Goal: Task Accomplishment & Management: Use online tool/utility

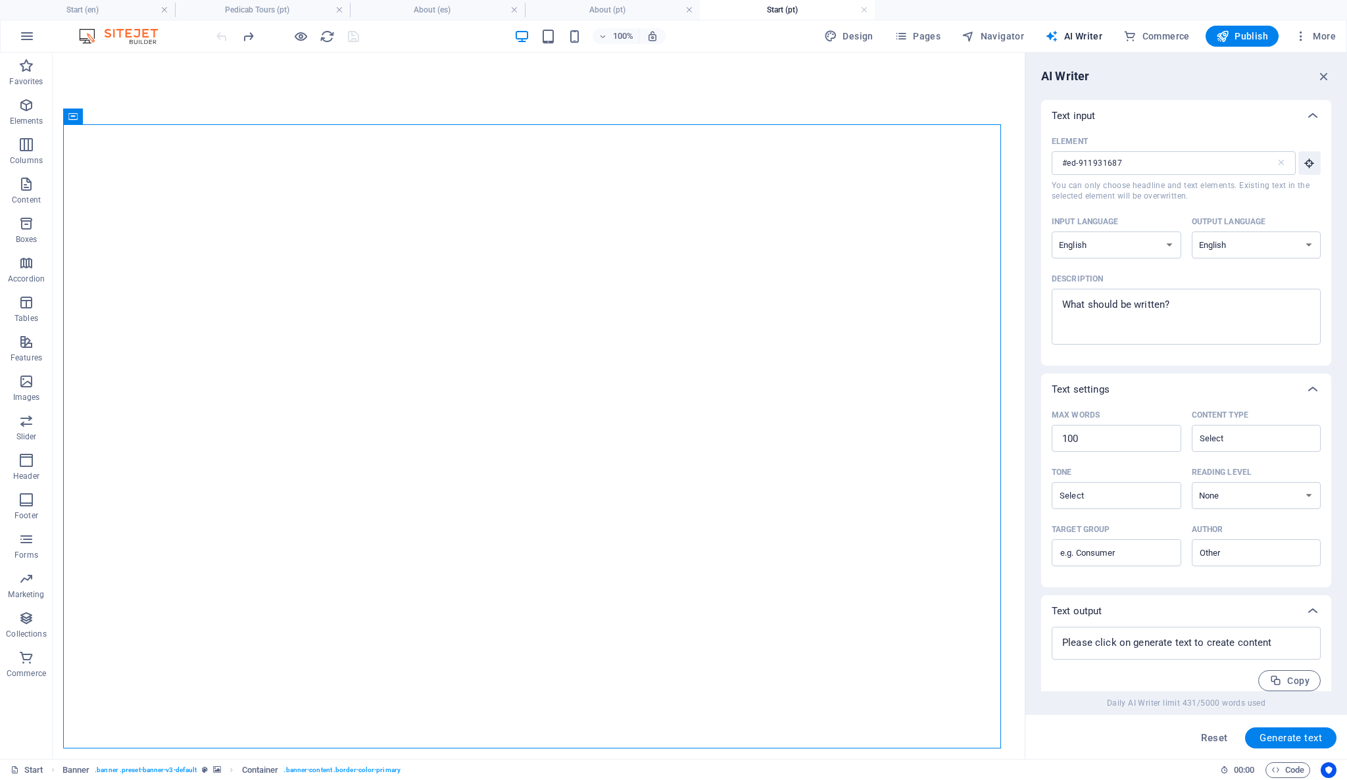
select select "English"
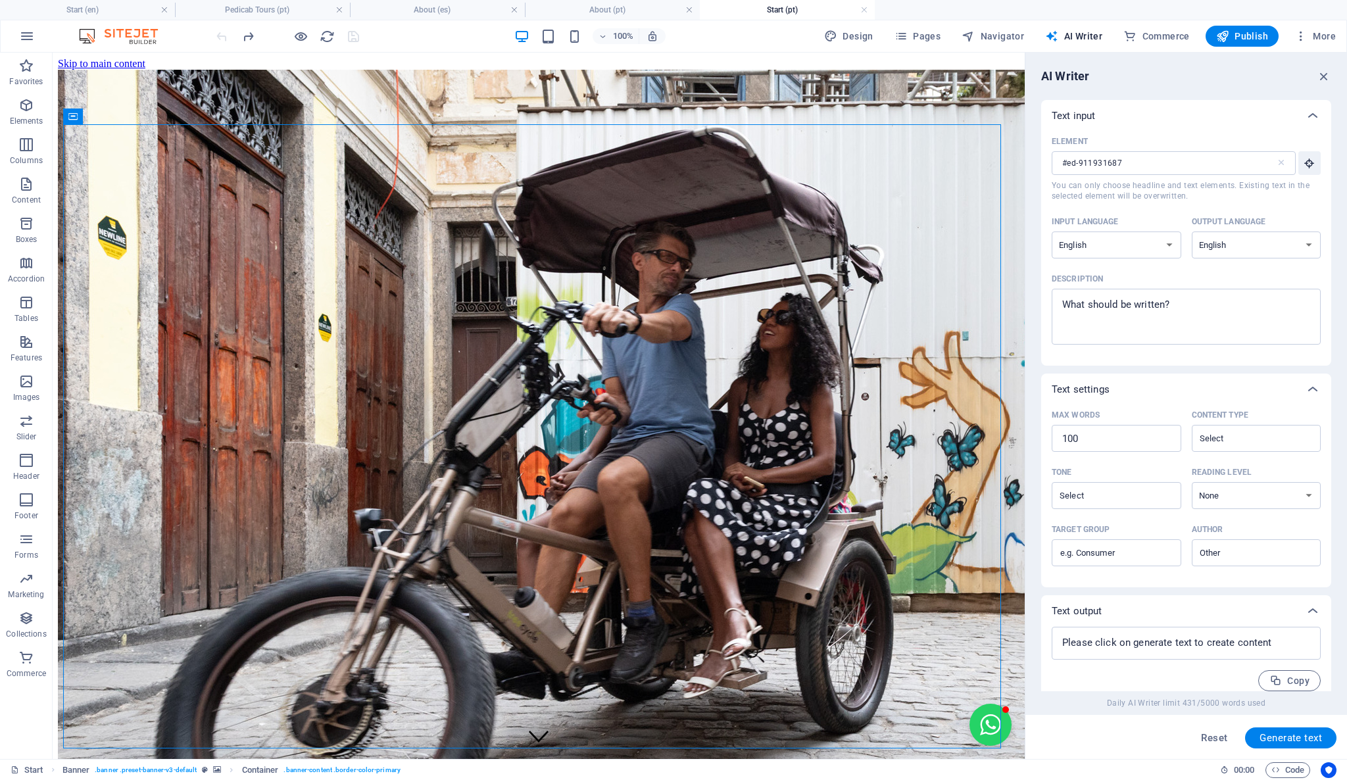
scroll to position [292, 0]
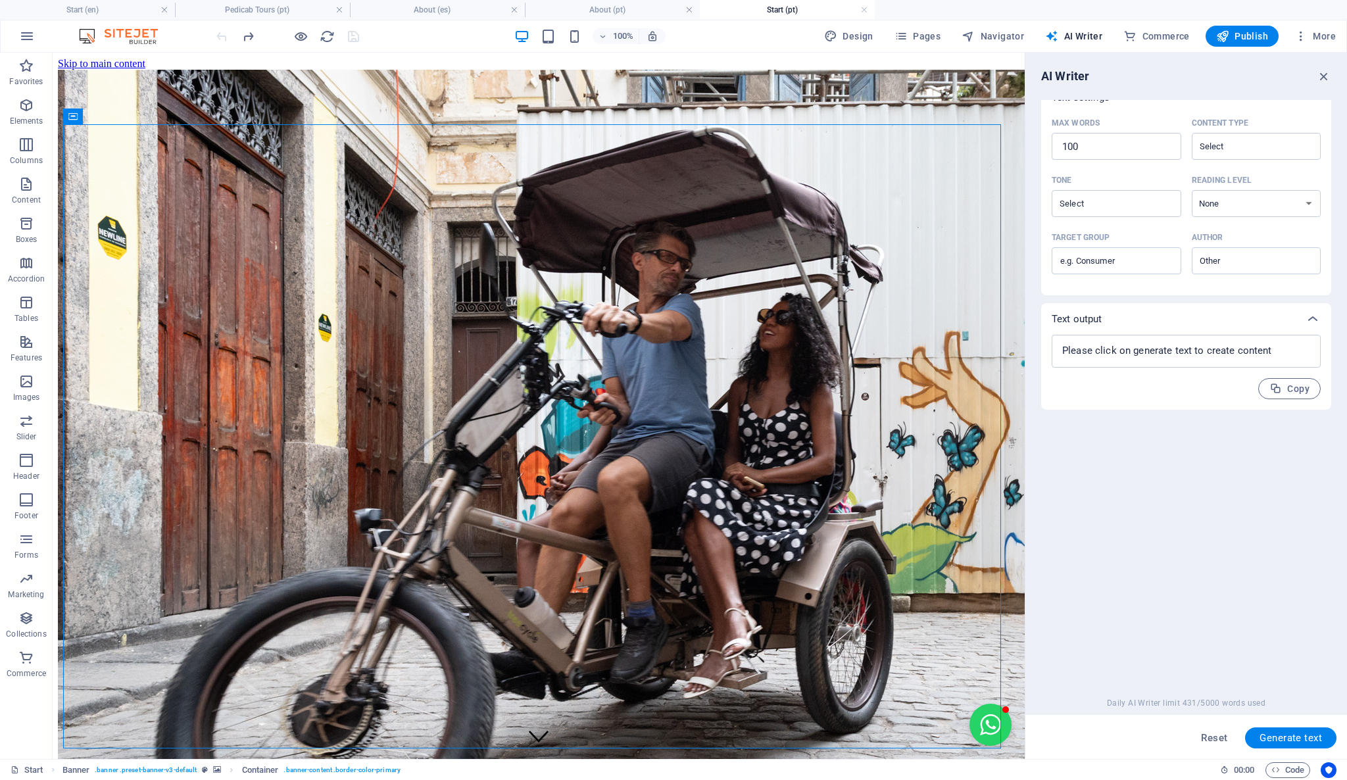
click at [737, 12] on h4 "Start (pt)" at bounding box center [787, 10] width 175 height 14
drag, startPoint x: 737, startPoint y: 12, endPoint x: 220, endPoint y: 18, distance: 517.6
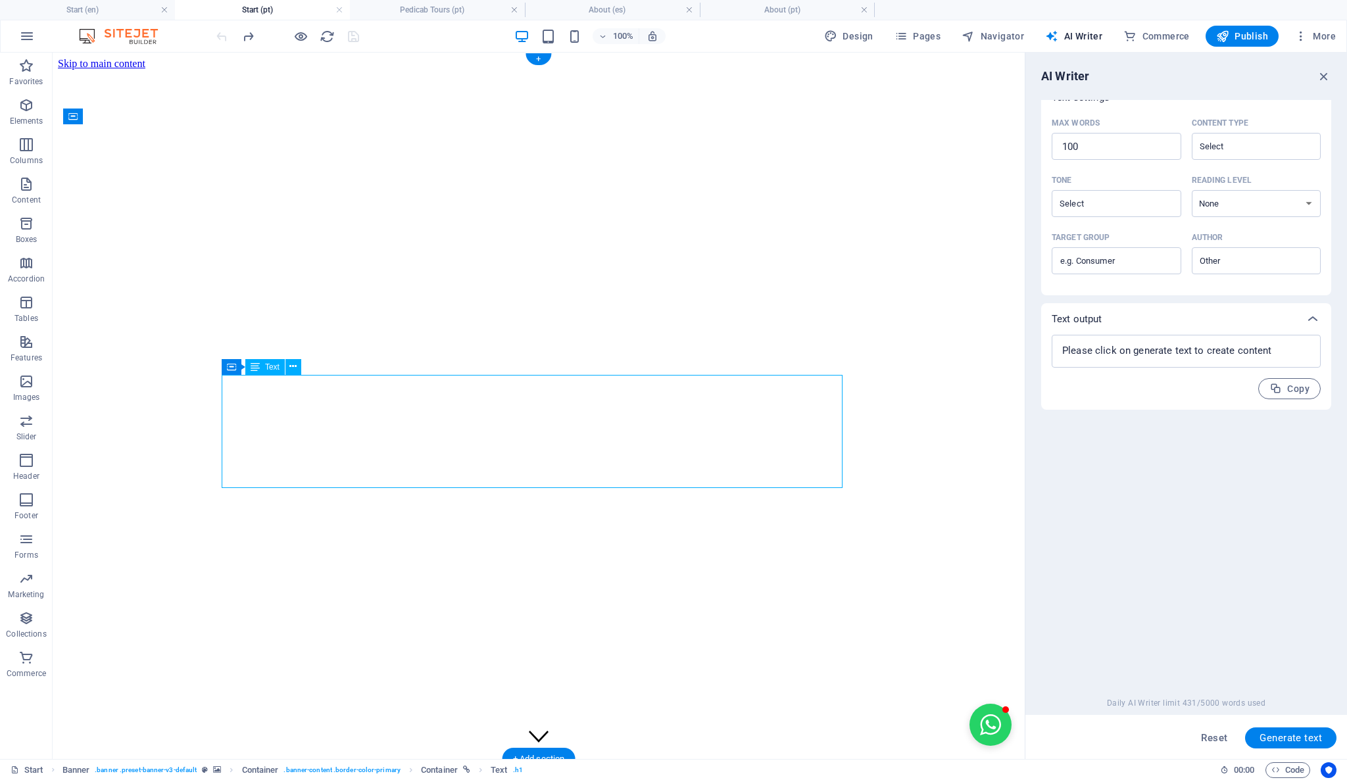
drag, startPoint x: 383, startPoint y: 392, endPoint x: 356, endPoint y: 395, distance: 27.7
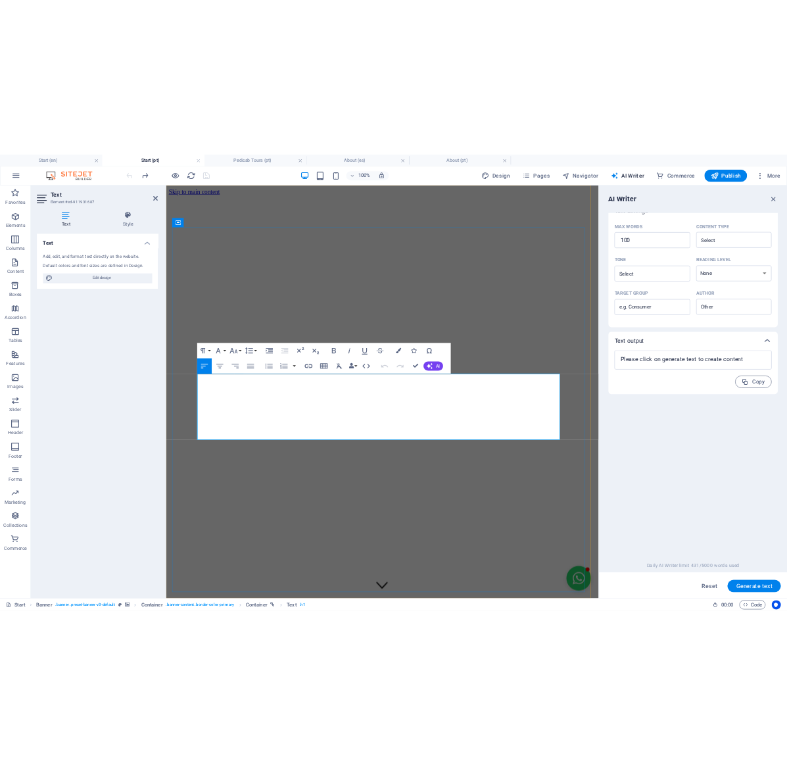
scroll to position [2, 0]
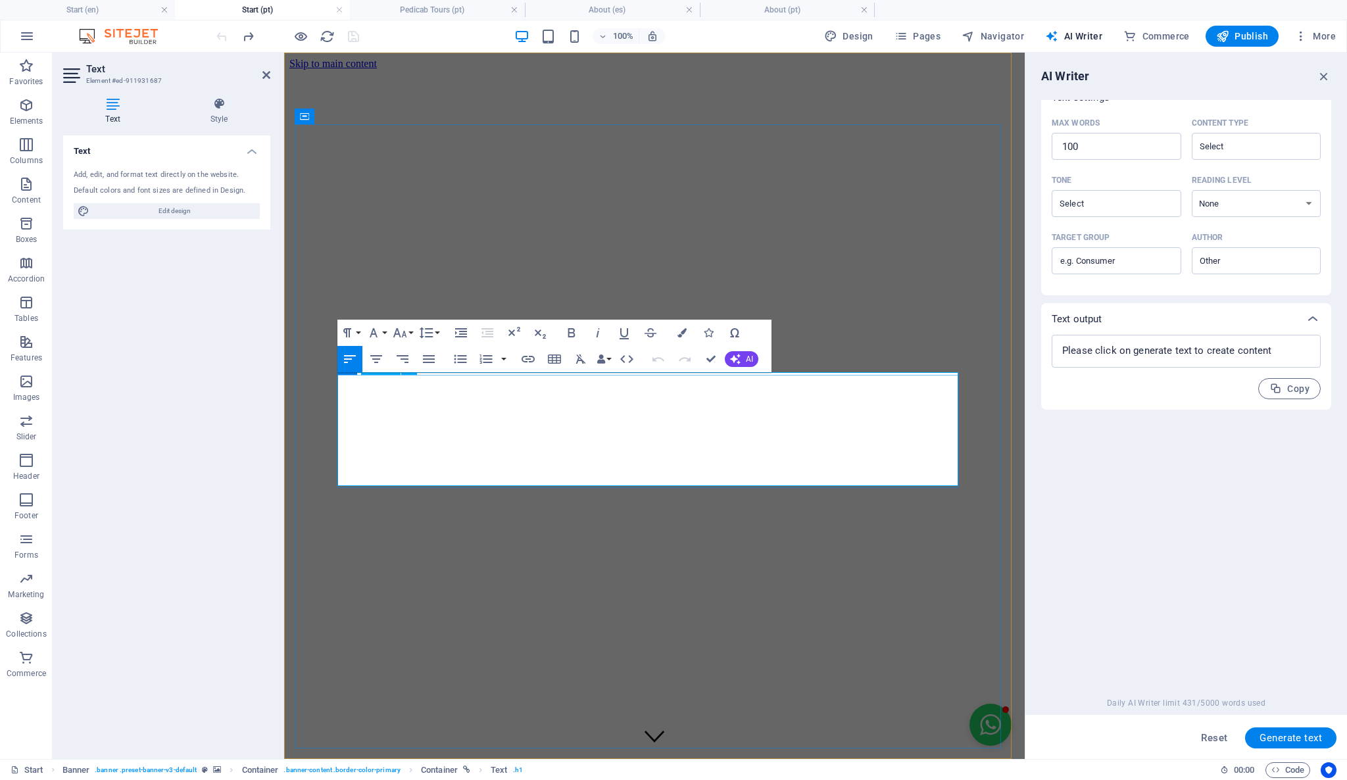
copy div "Book now! Unique [GEOGRAPHIC_DATA] [GEOGRAPHIC_DATA] centre by pedicab forest &…"
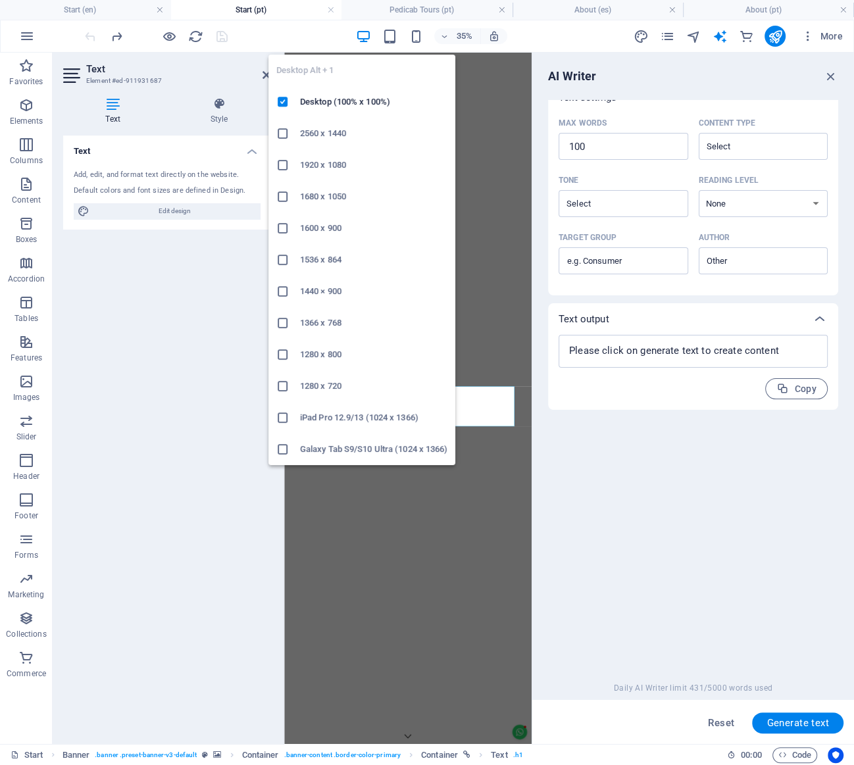
click at [363, 33] on icon "button" at bounding box center [362, 36] width 15 height 15
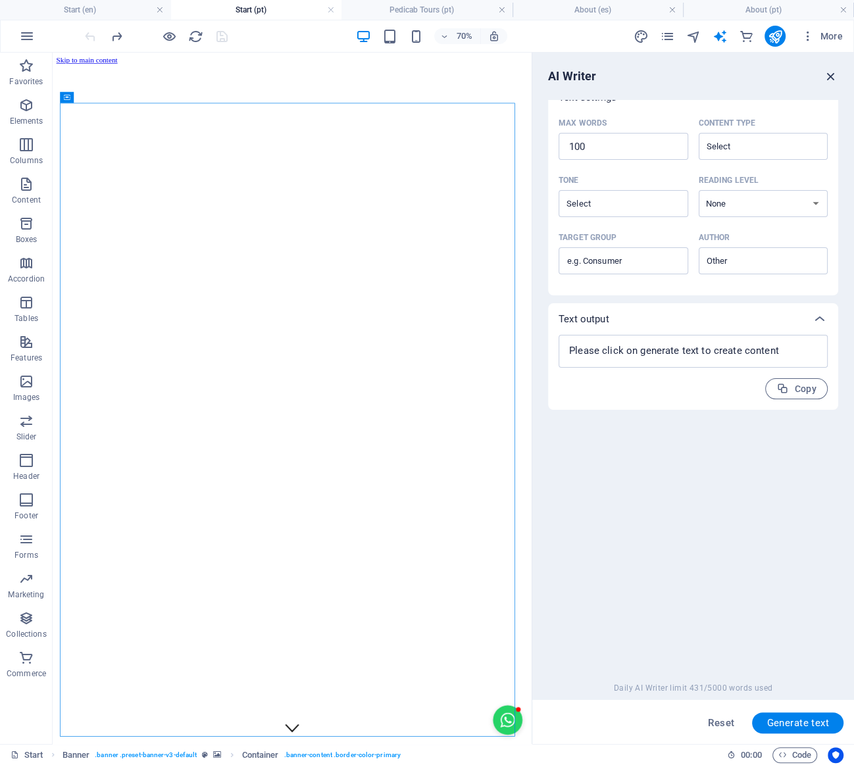
click at [837, 76] on icon "button" at bounding box center [830, 76] width 14 height 14
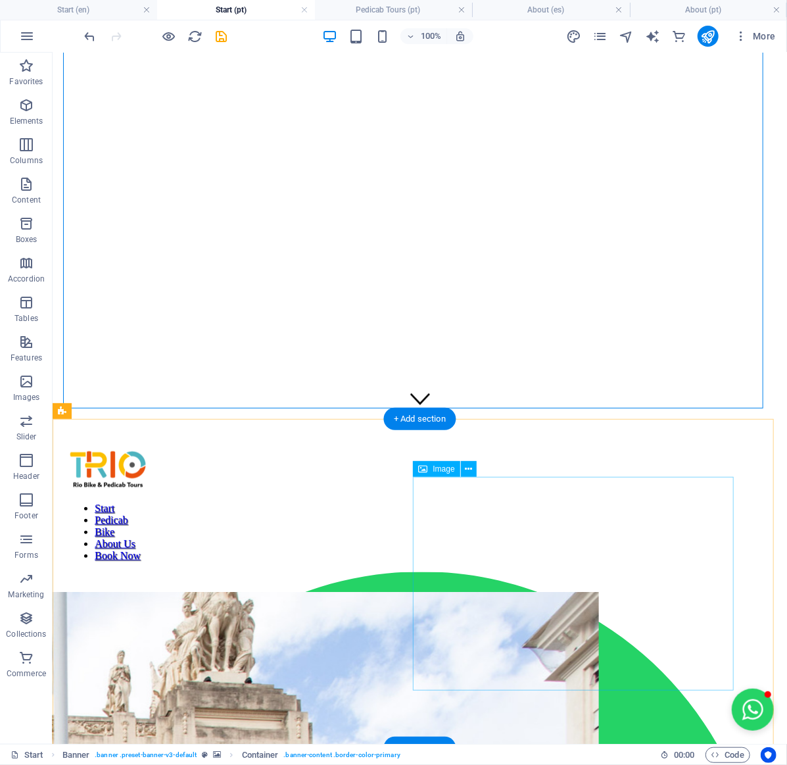
scroll to position [343, 0]
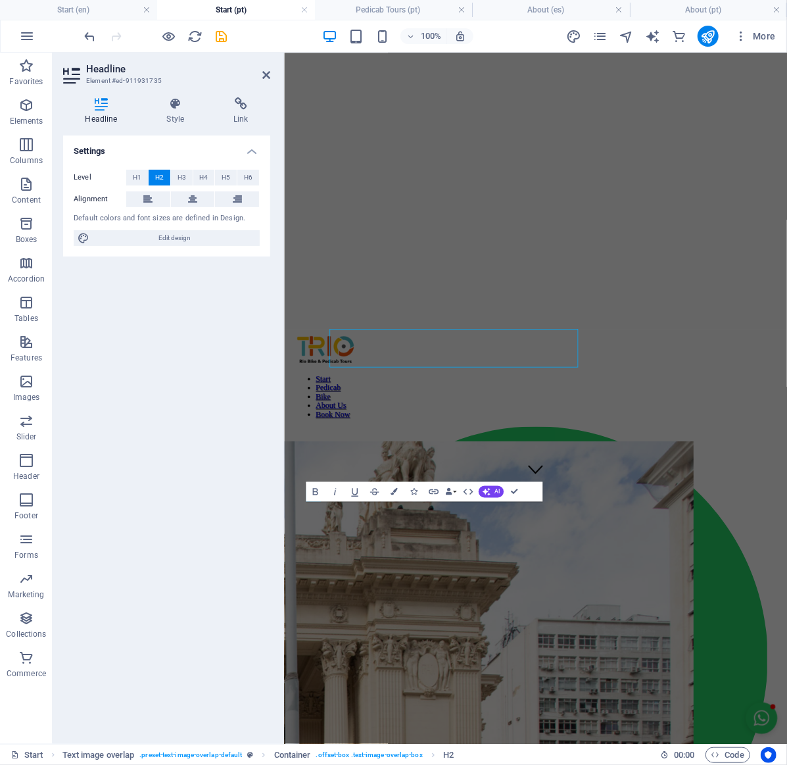
click at [118, 431] on div "Settings Level H1 H2 H3 H4 H5 H6 Alignment Default colors and font sizes are de…" at bounding box center [166, 434] width 207 height 598
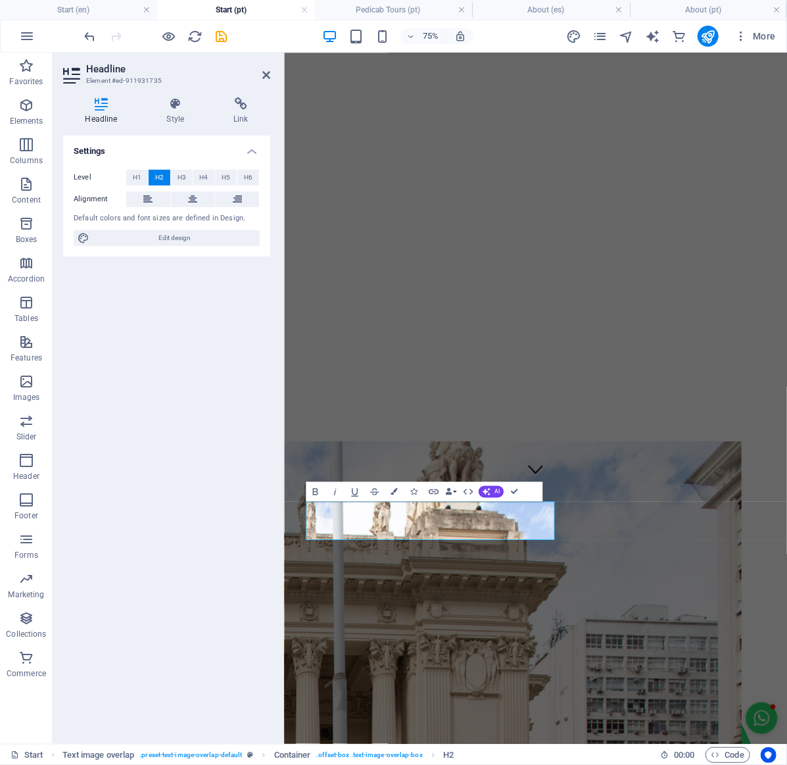
click at [118, 431] on div "Settings Level H1 H2 H3 H4 H5 H6 Alignment Default colors and font sizes are de…" at bounding box center [166, 434] width 207 height 598
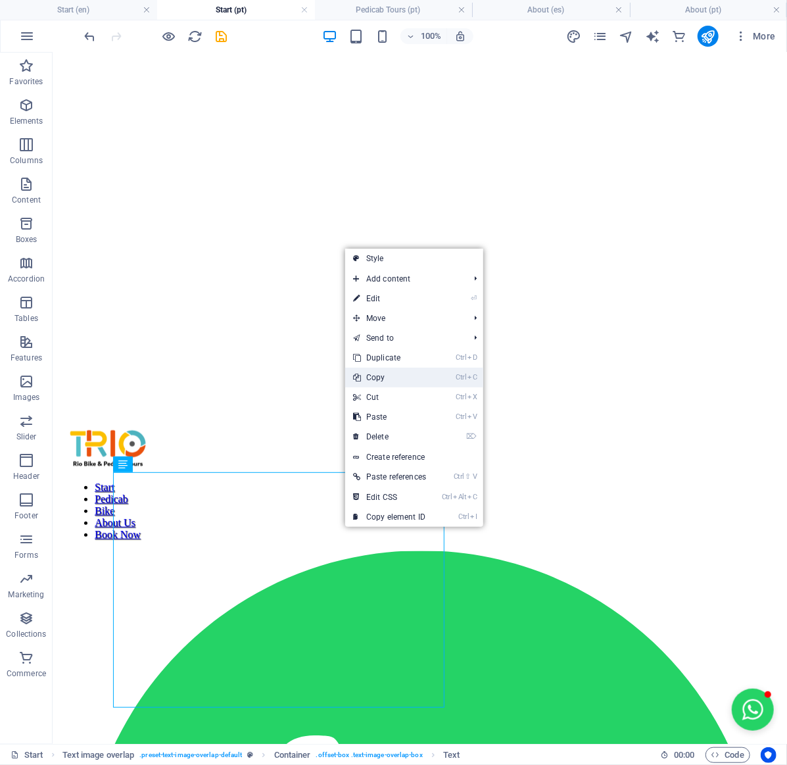
click at [407, 376] on link "Ctrl C Copy" at bounding box center [389, 378] width 89 height 20
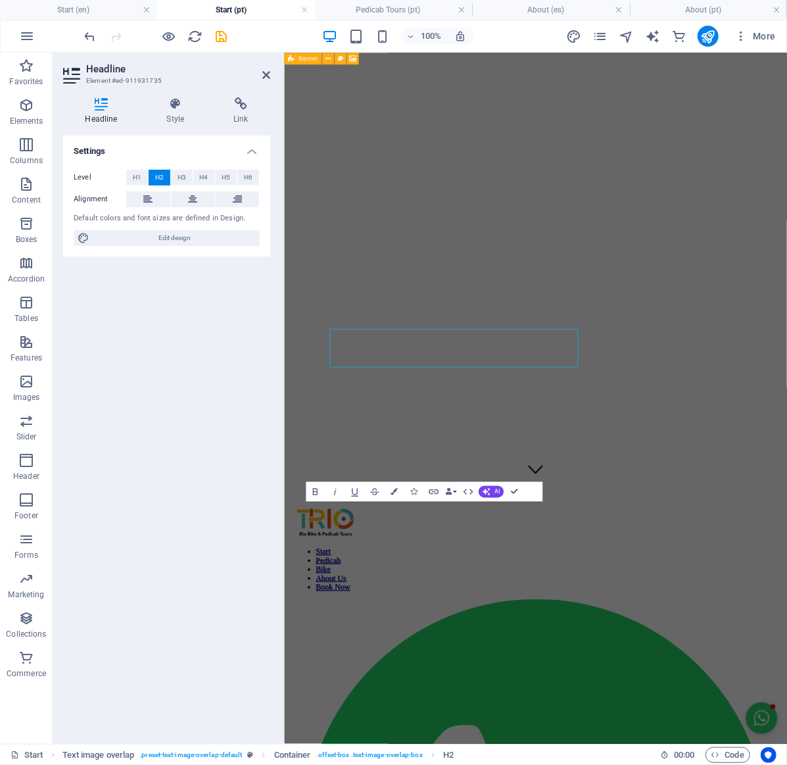
click at [260, 452] on div "Settings Level H1 H2 H3 H4 H5 H6 Alignment Default colors and font sizes are de…" at bounding box center [166, 434] width 207 height 598
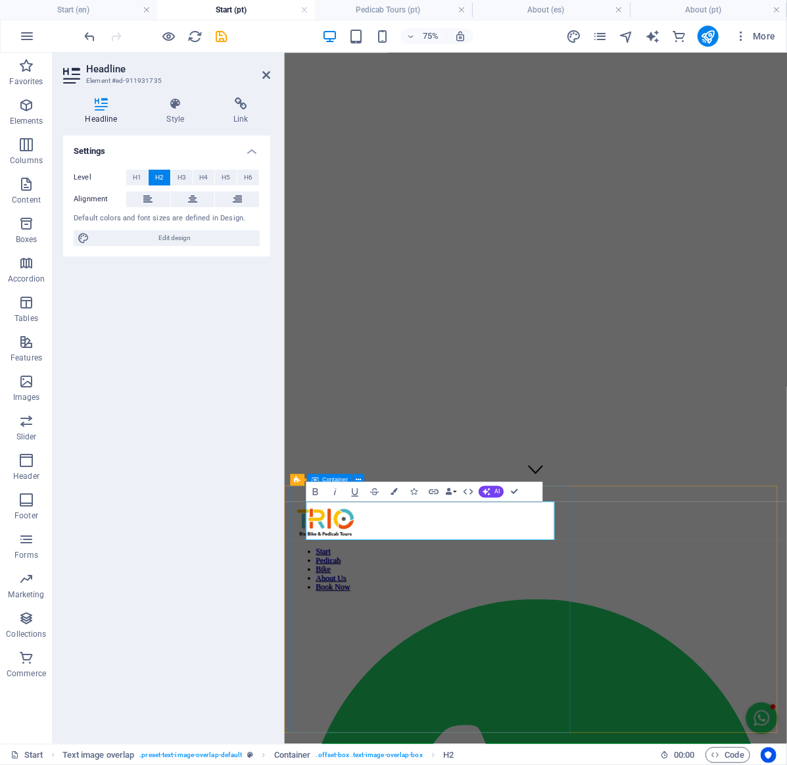
drag, startPoint x: 441, startPoint y: 687, endPoint x: 303, endPoint y: 645, distance: 143.7
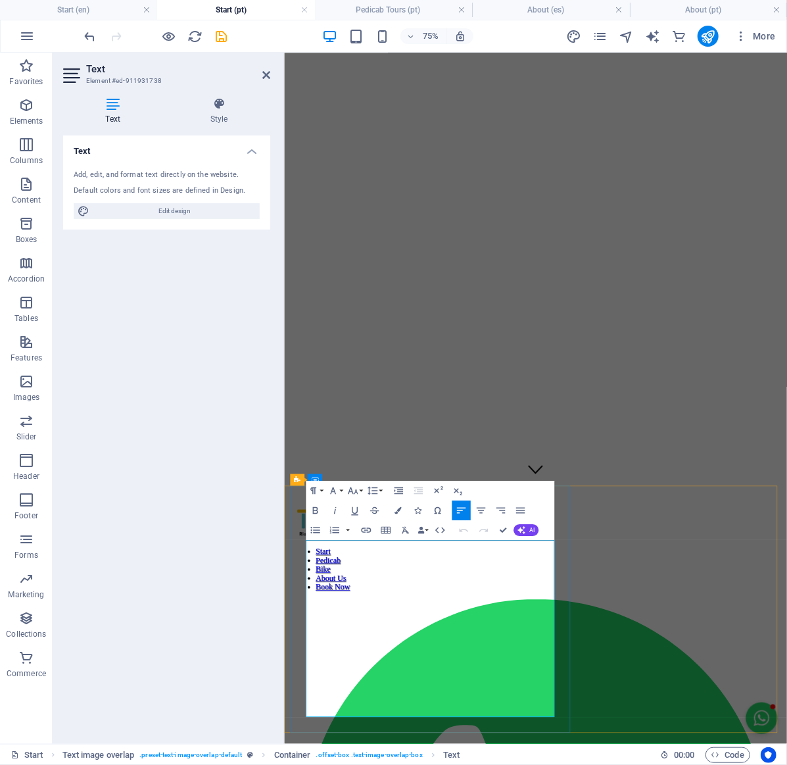
drag, startPoint x: 314, startPoint y: 712, endPoint x: 458, endPoint y: 907, distance: 242.3
copy div "At Trio, we’re excited to welcome you to [GEOGRAPHIC_DATA], one of the world’s …"
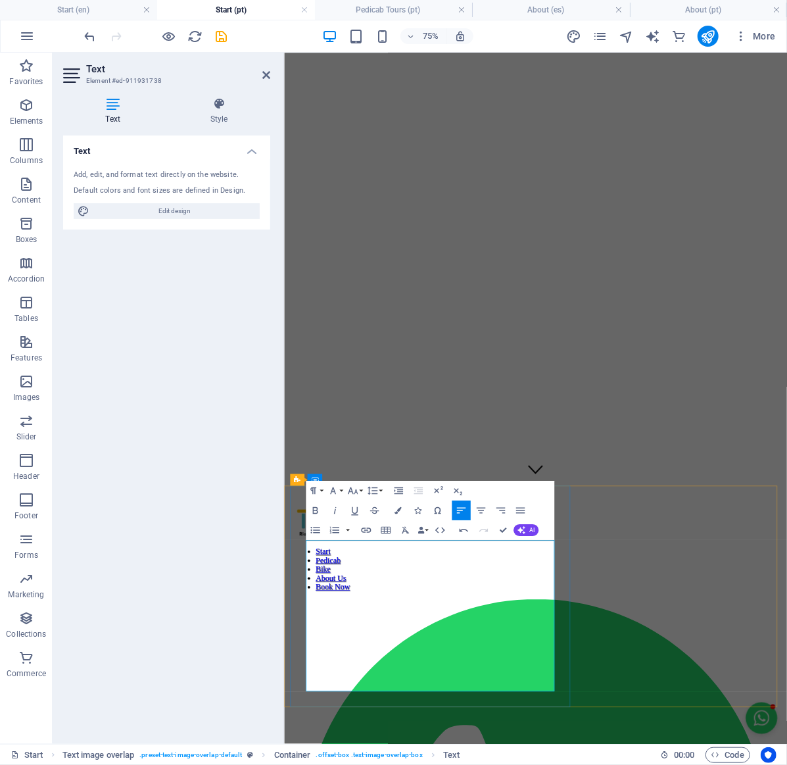
drag, startPoint x: 355, startPoint y: 737, endPoint x: 525, endPoint y: 776, distance: 174.7
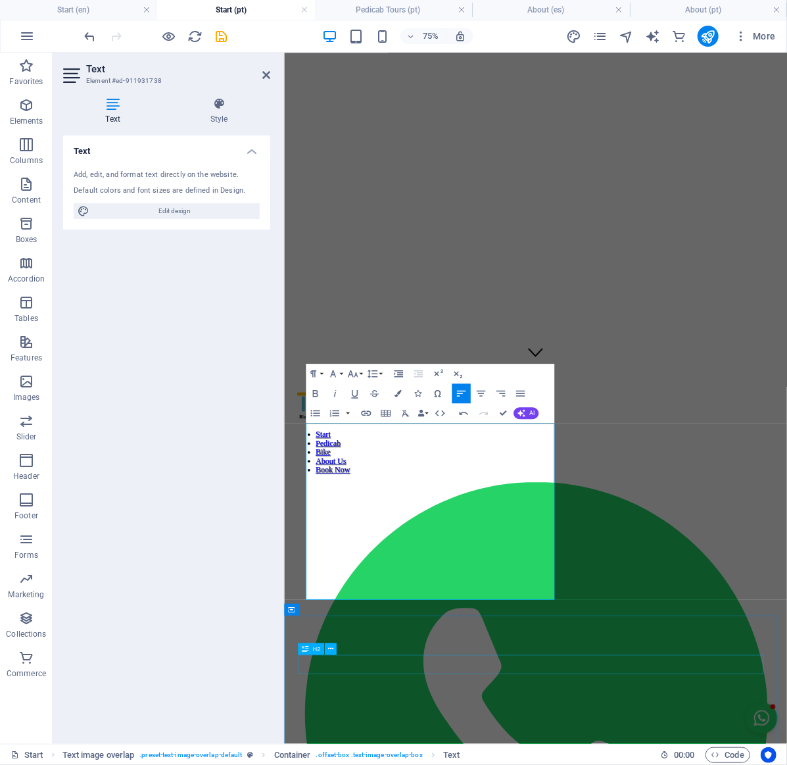
scroll to position [500, 0]
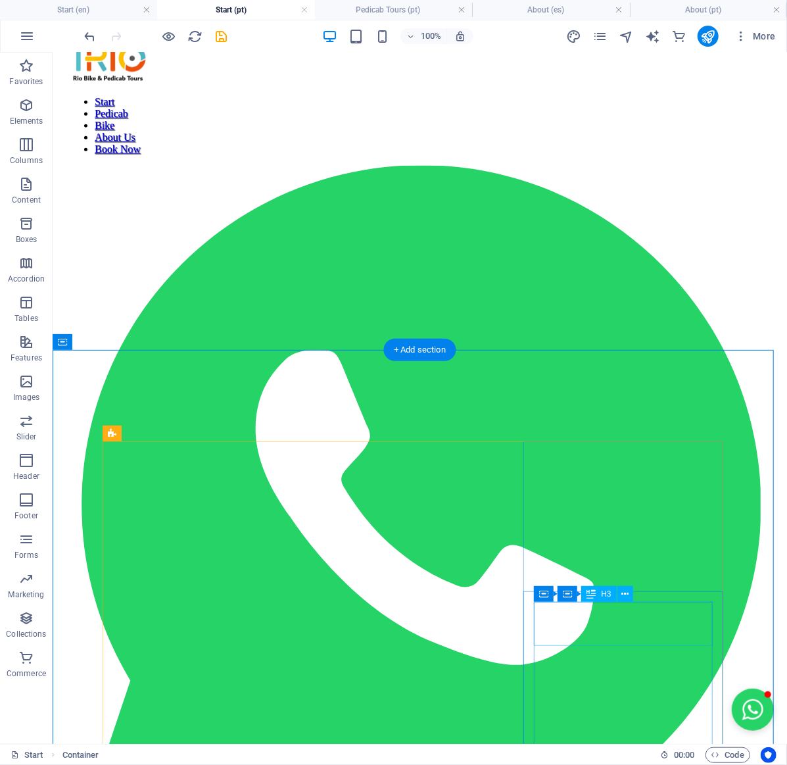
scroll to position [729, 0]
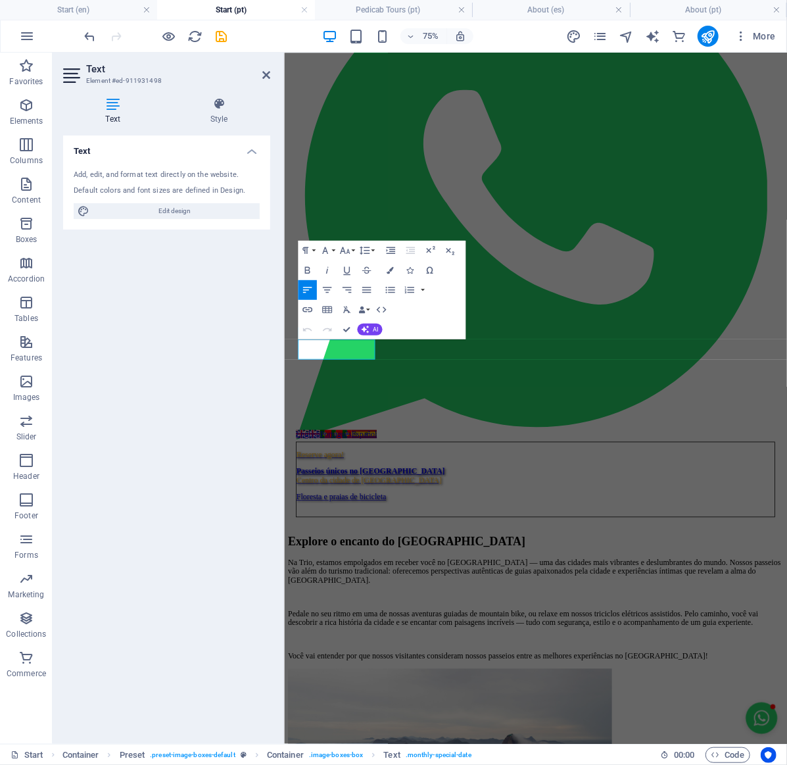
click at [134, 447] on div "Text Add, edit, and format text directly on the website. Default colors and fon…" at bounding box center [166, 434] width 207 height 598
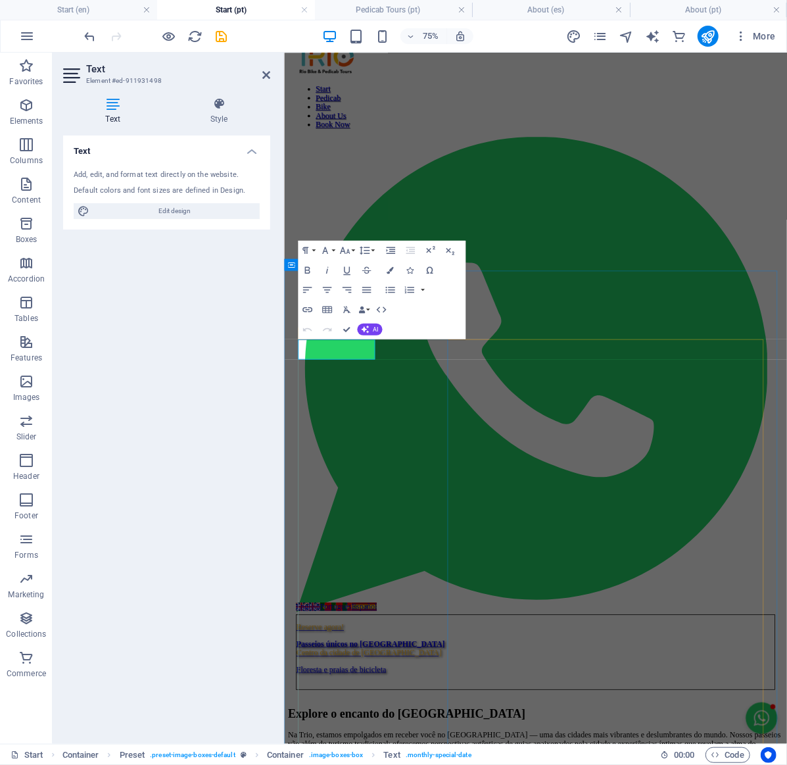
copy p "Pedicab Day Tour"
click at [186, 318] on div "Text Add, edit, and format text directly on the website. Default colors and fon…" at bounding box center [166, 434] width 207 height 598
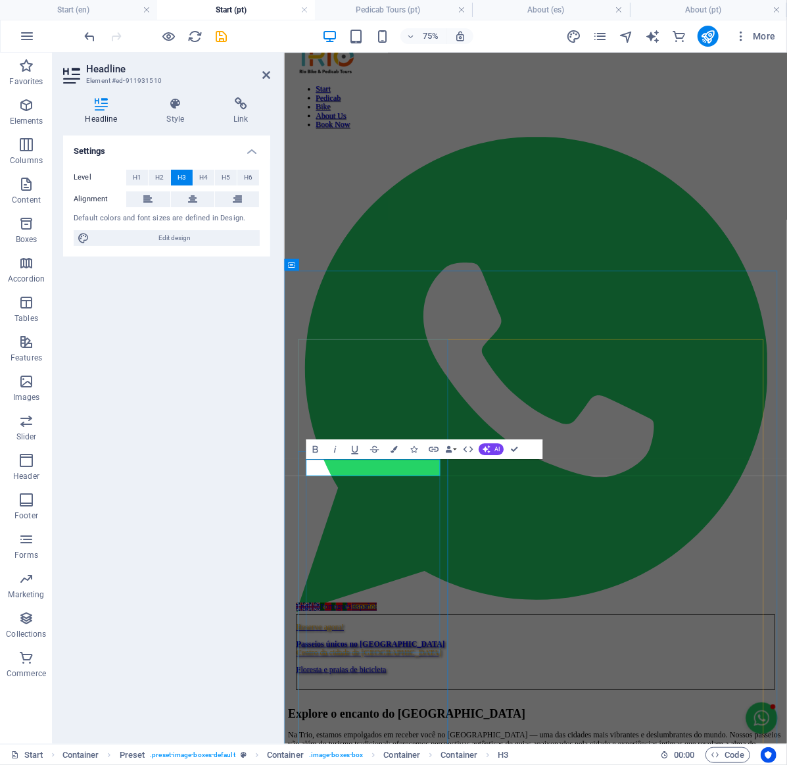
copy h3 "Historic Rio"
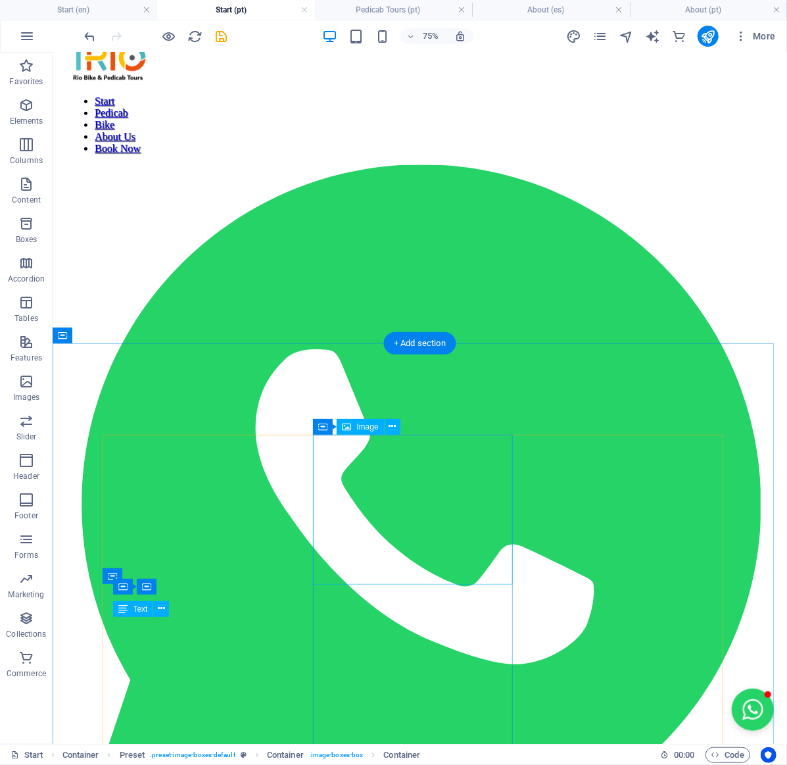
select select "%"
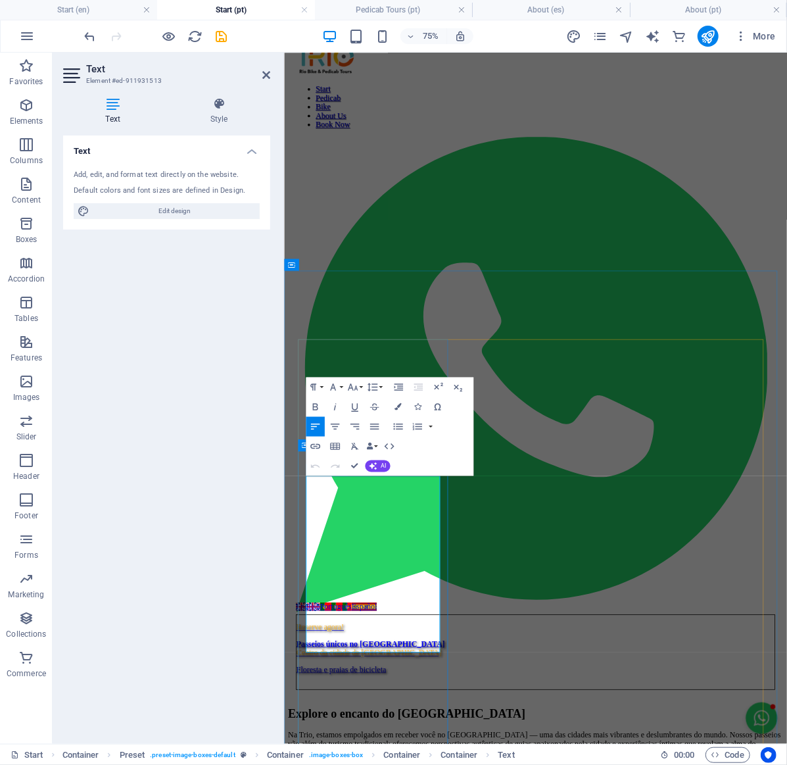
copy div "[GEOGRAPHIC_DATA] is famous for its beaches, [DEMOGRAPHIC_DATA] and [GEOGRAPHIC…"
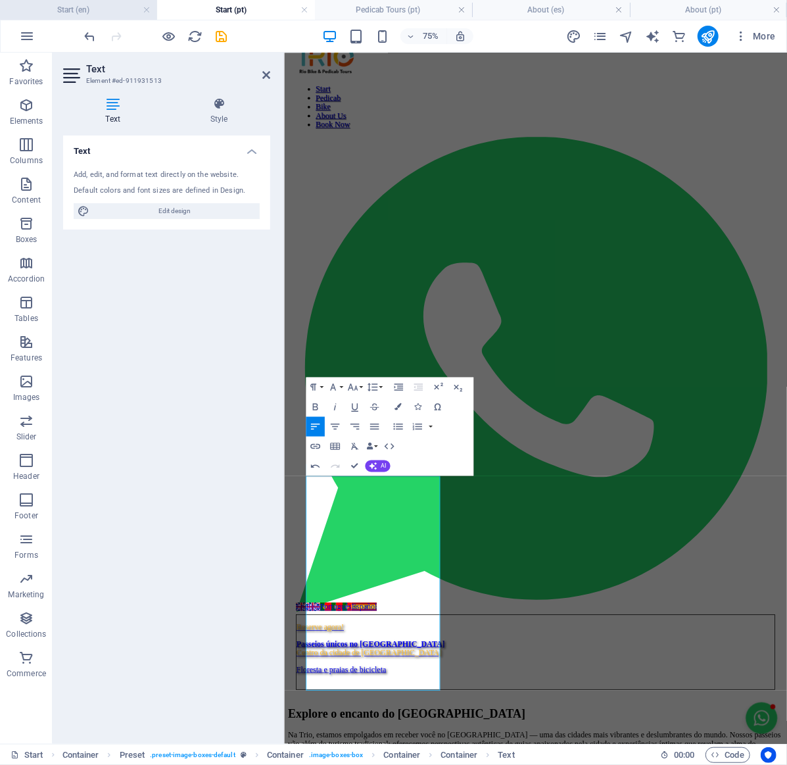
click at [93, 13] on h4 "Start (en)" at bounding box center [78, 10] width 157 height 14
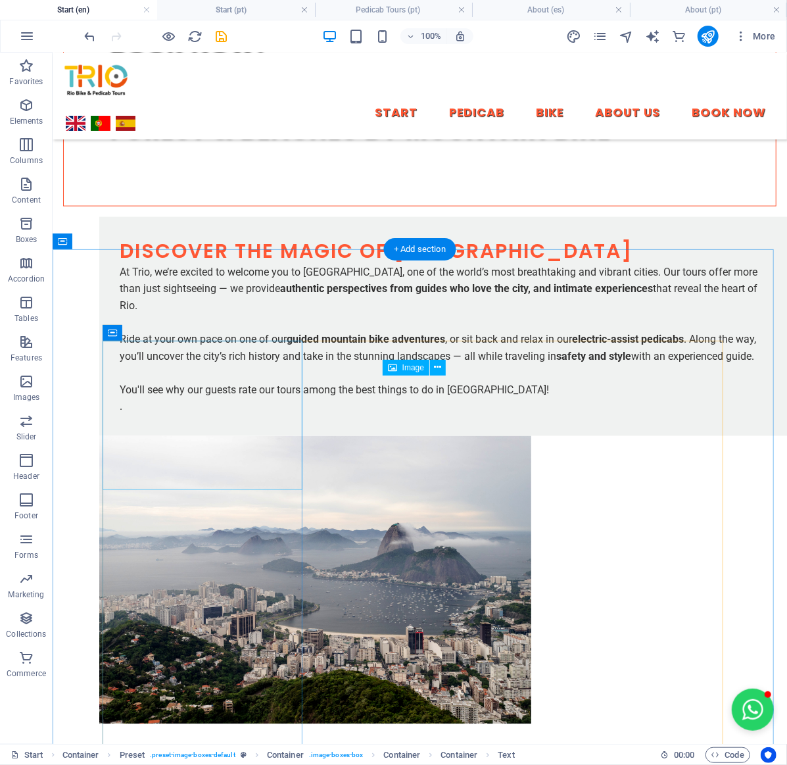
scroll to position [837, 0]
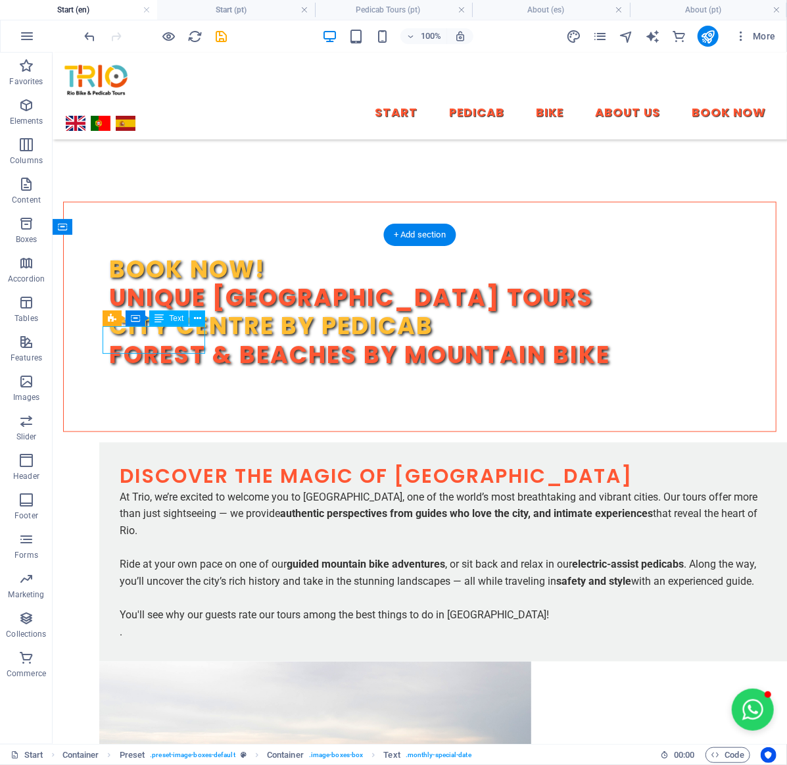
scroll to position [1068, 0]
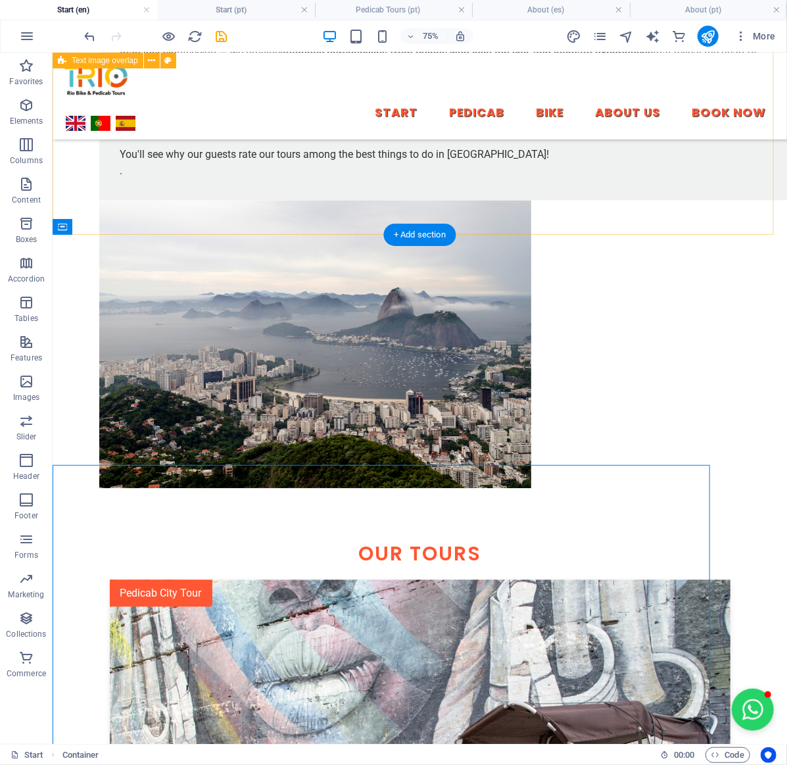
scroll to position [837, 0]
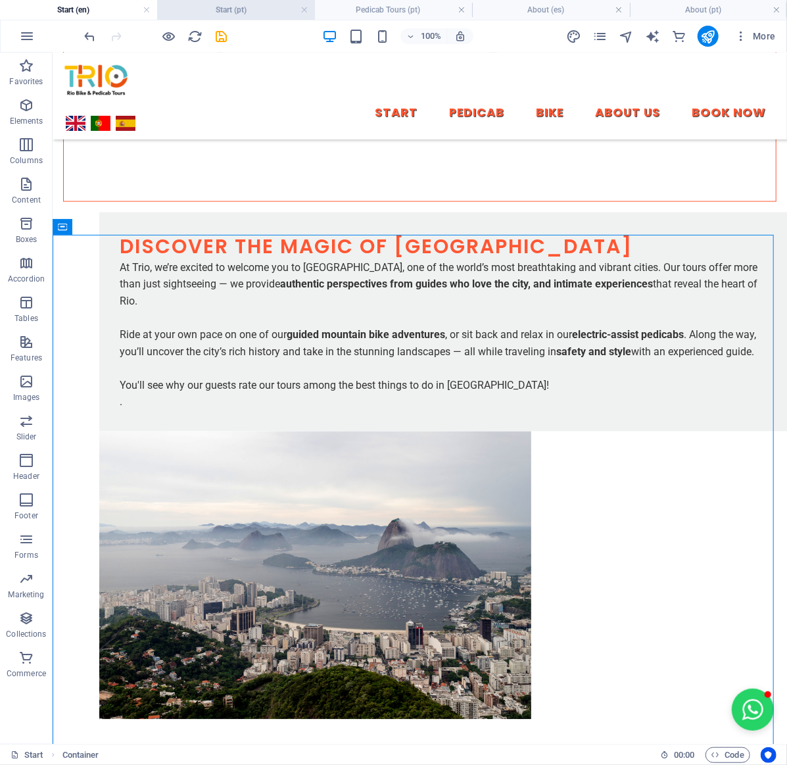
click at [256, 12] on h4 "Start (pt)" at bounding box center [235, 10] width 157 height 14
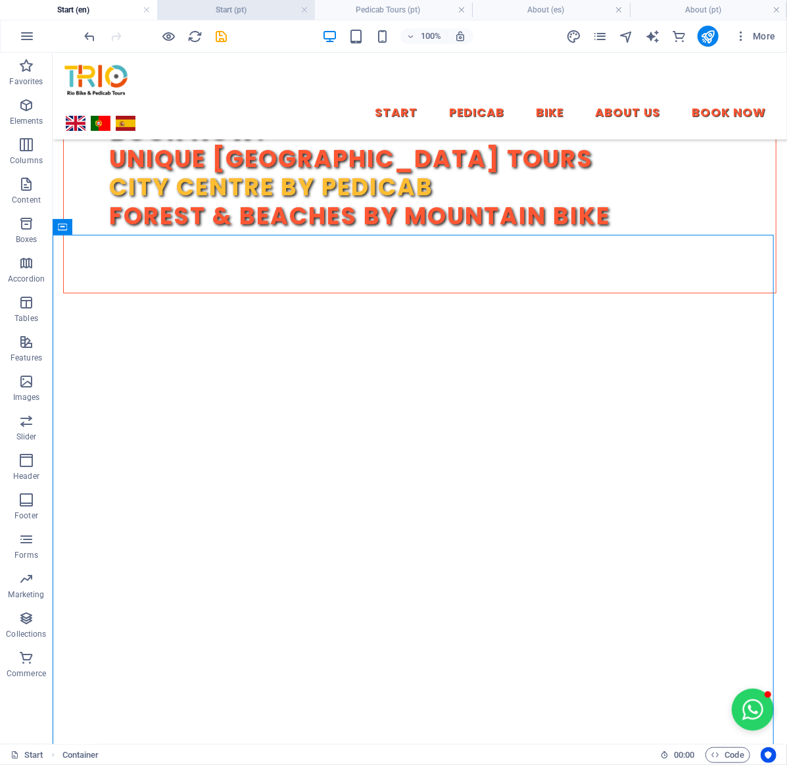
scroll to position [960, 0]
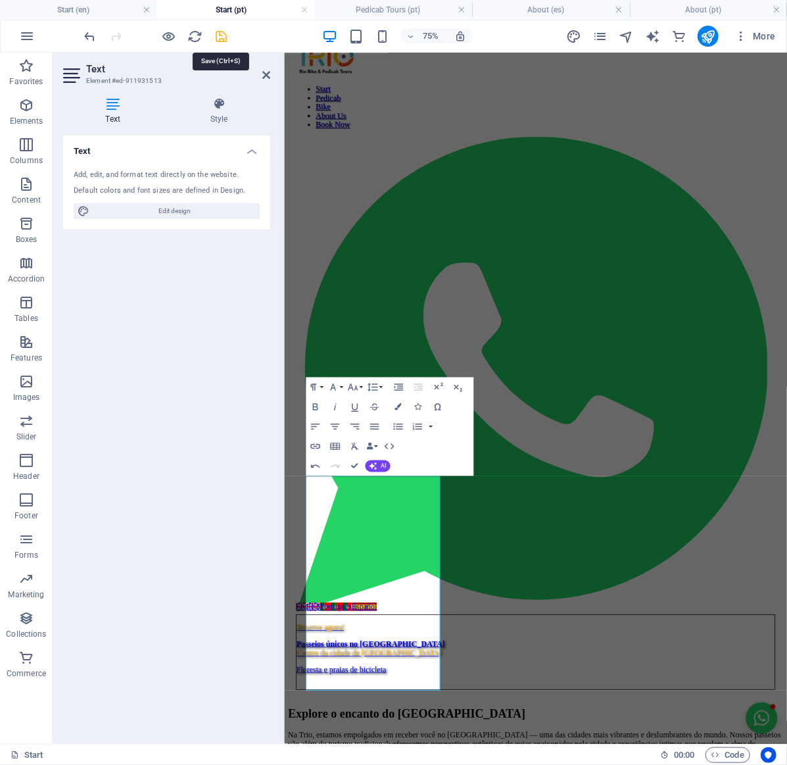
click at [227, 39] on icon "save" at bounding box center [221, 36] width 15 height 15
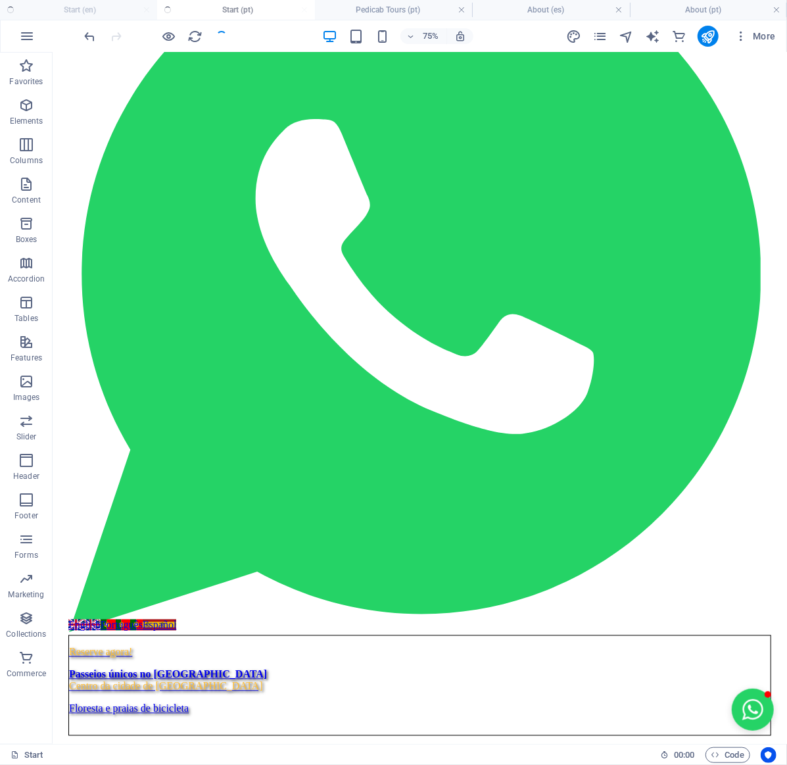
scroll to position [729, 0]
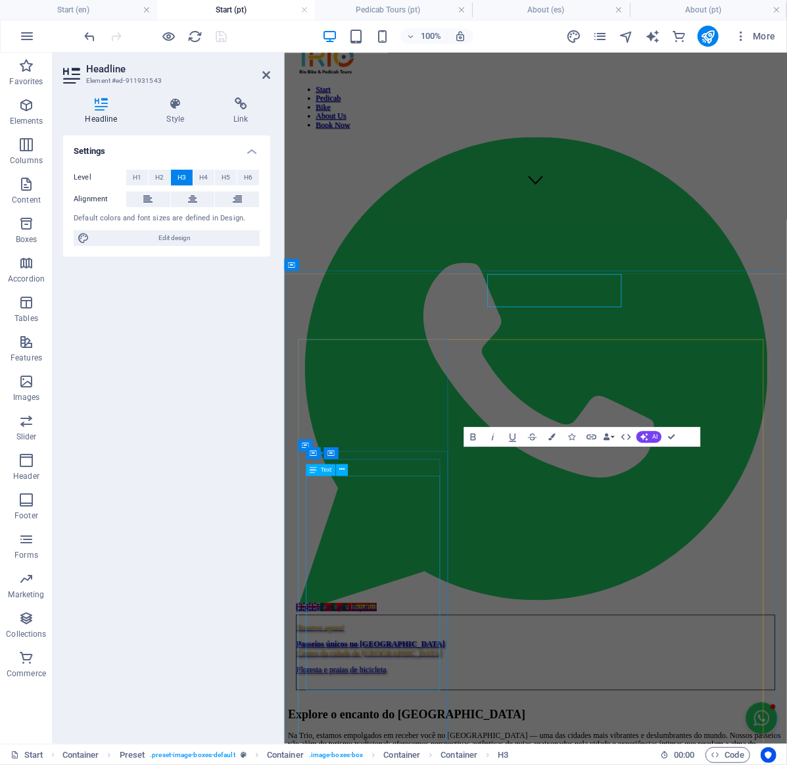
scroll to position [960, 0]
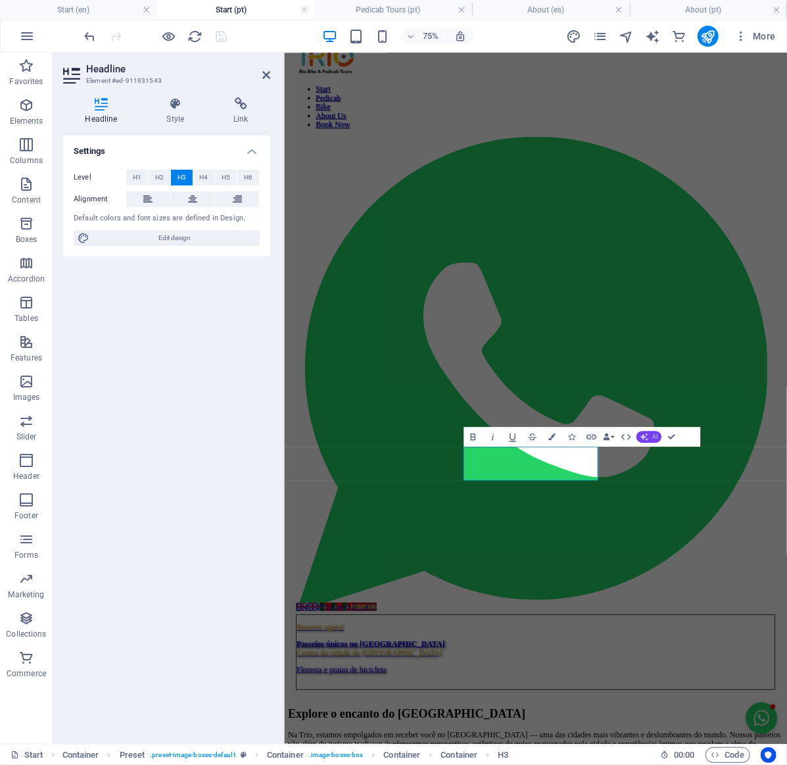
click at [652, 437] on span "AI" at bounding box center [654, 437] width 5 height 6
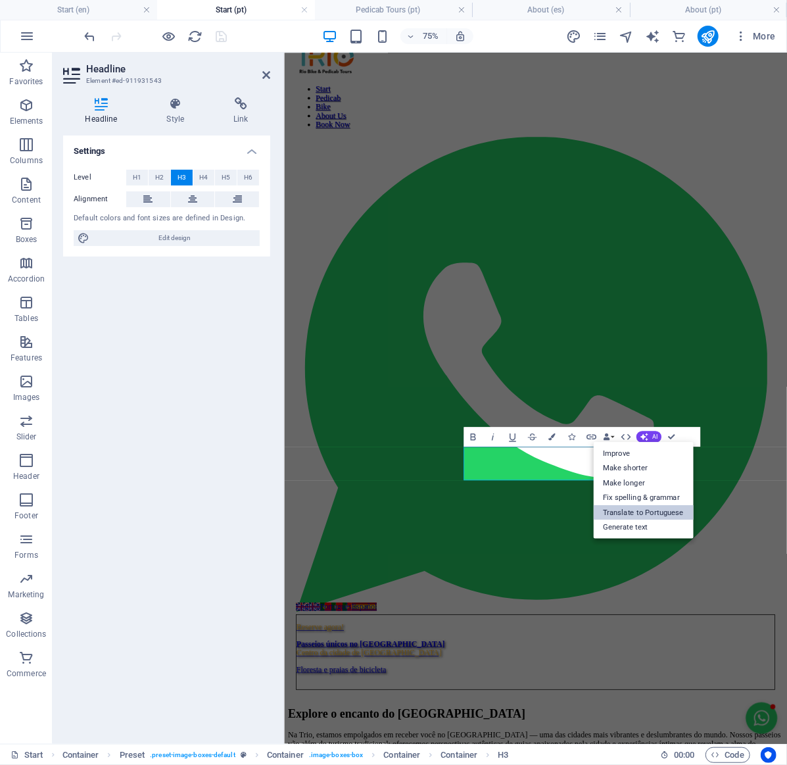
click at [660, 511] on link "Translate to Portuguese" at bounding box center [643, 512] width 100 height 15
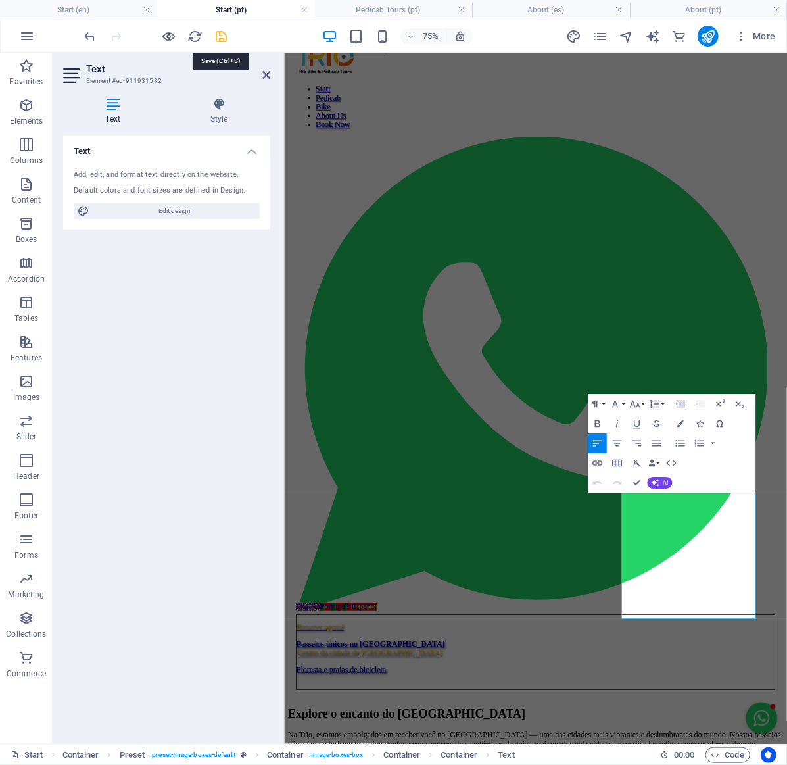
click at [228, 41] on icon "save" at bounding box center [221, 36] width 15 height 15
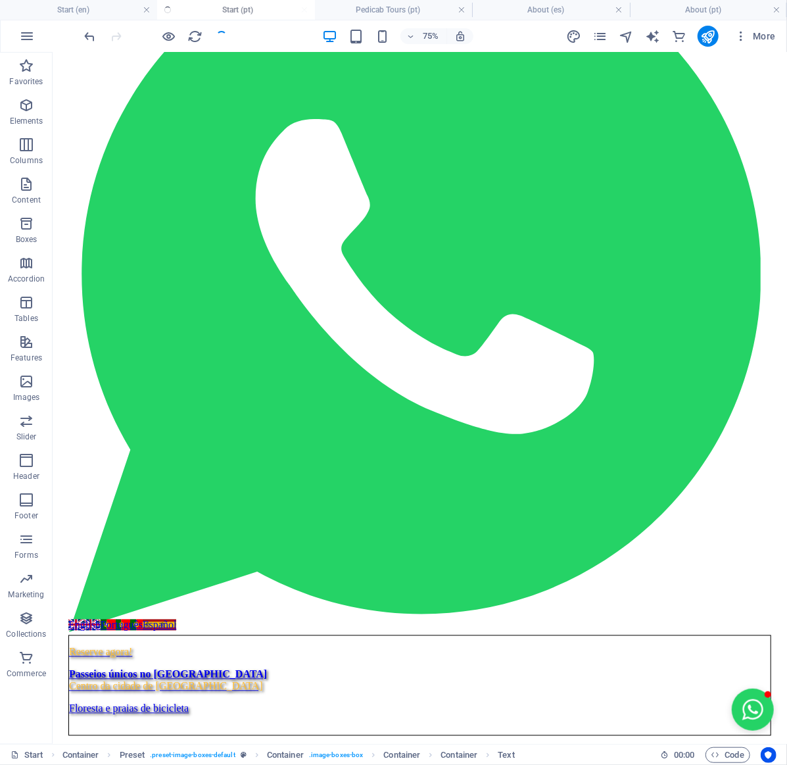
scroll to position [729, 0]
